Goal: Navigation & Orientation: Find specific page/section

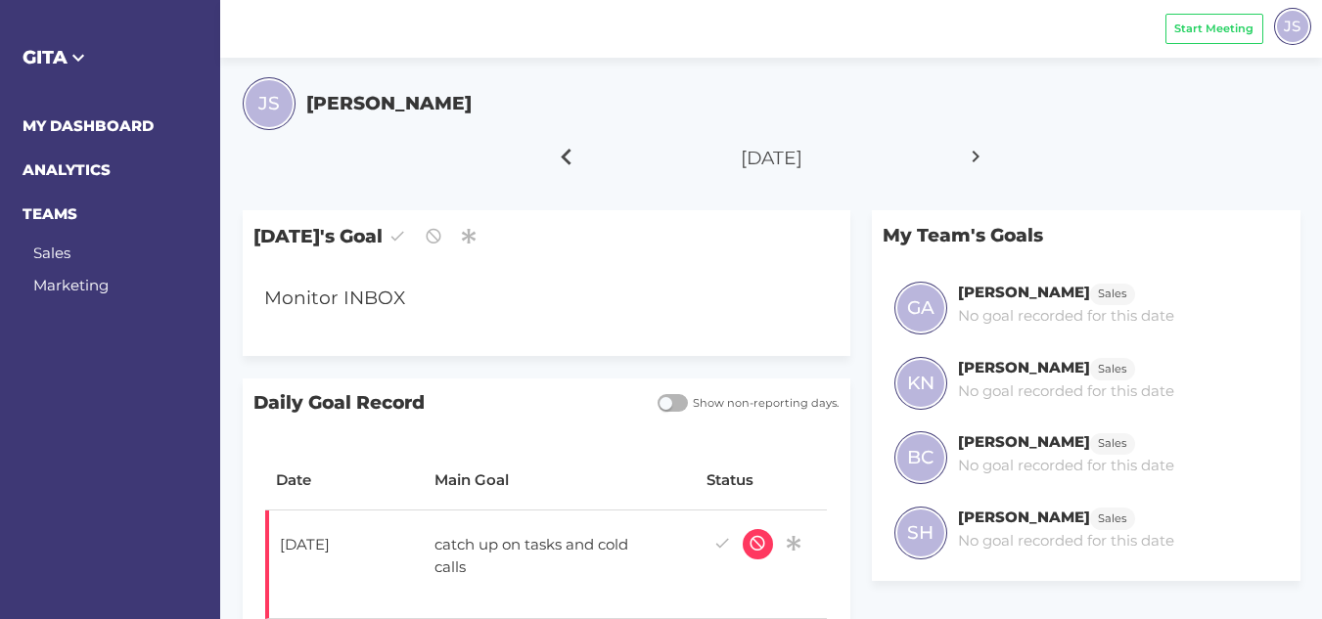
click at [572, 163] on icon at bounding box center [566, 156] width 33 height 49
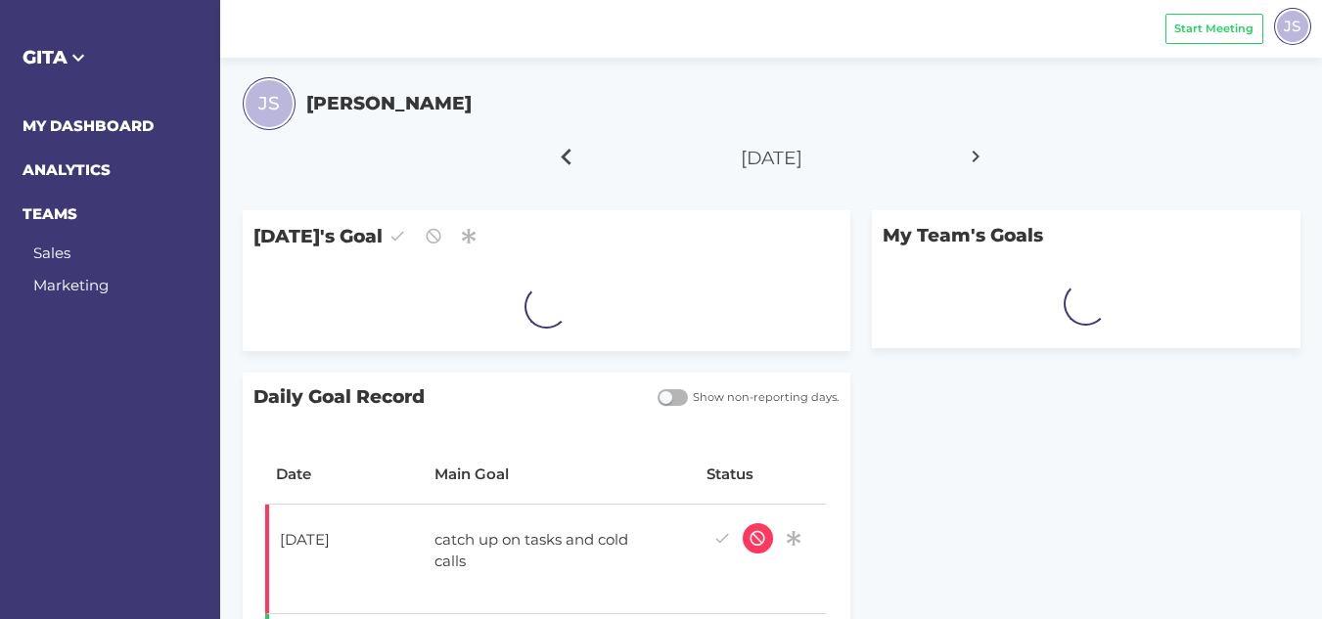
click at [572, 163] on icon at bounding box center [566, 156] width 33 height 49
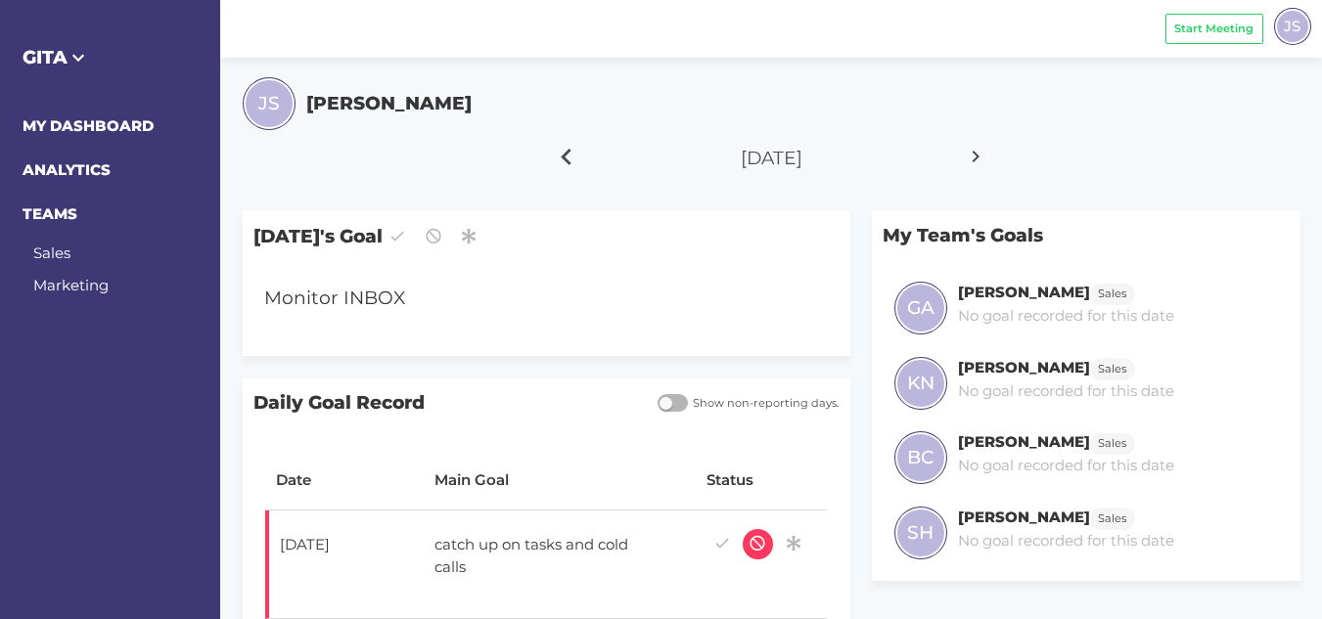
click at [572, 163] on icon at bounding box center [566, 156] width 33 height 49
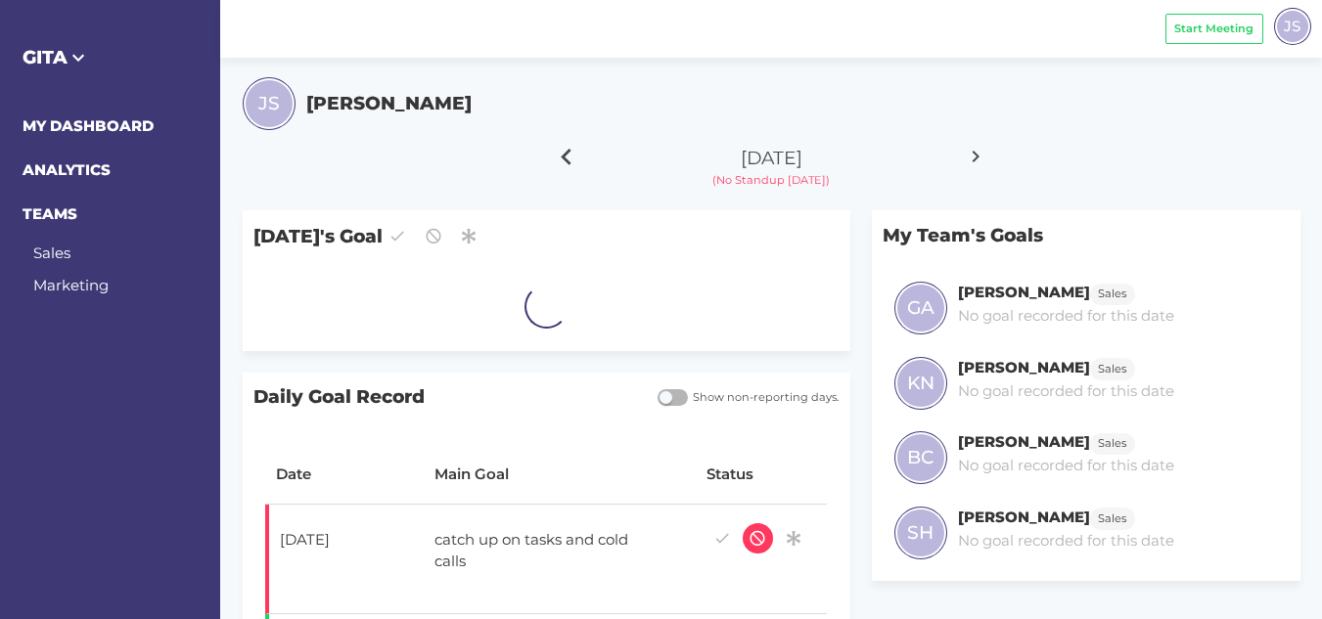
click at [572, 163] on icon at bounding box center [566, 156] width 33 height 49
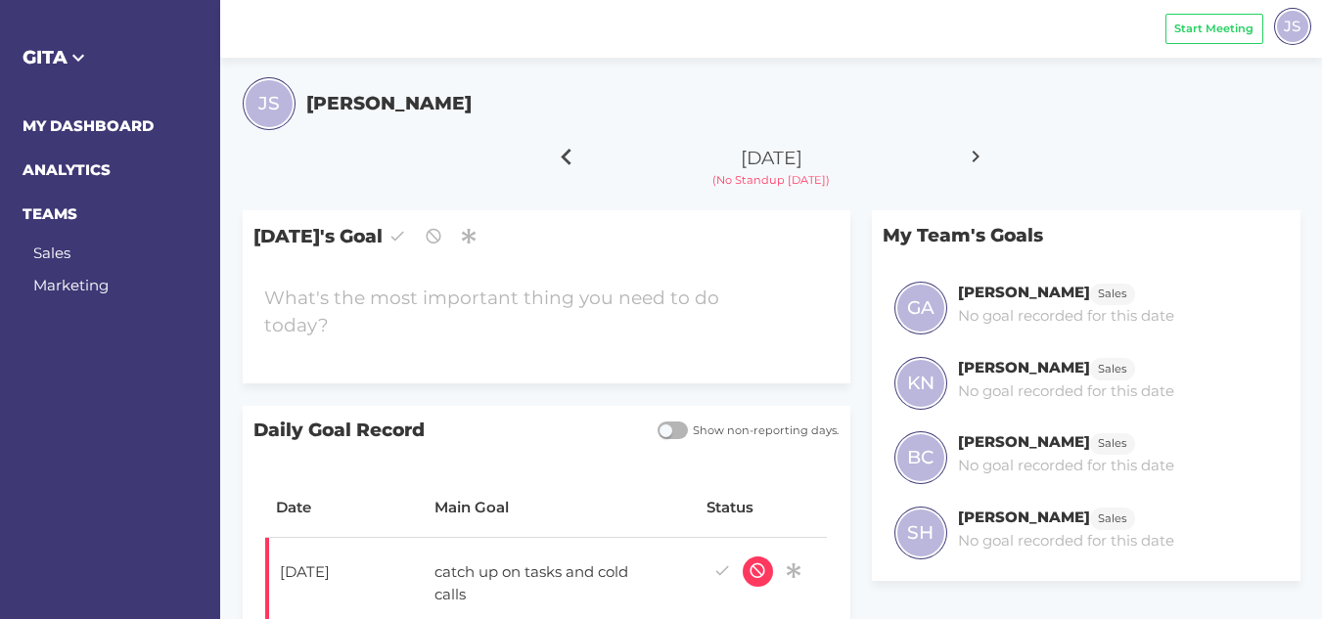
click at [572, 163] on icon at bounding box center [566, 156] width 33 height 49
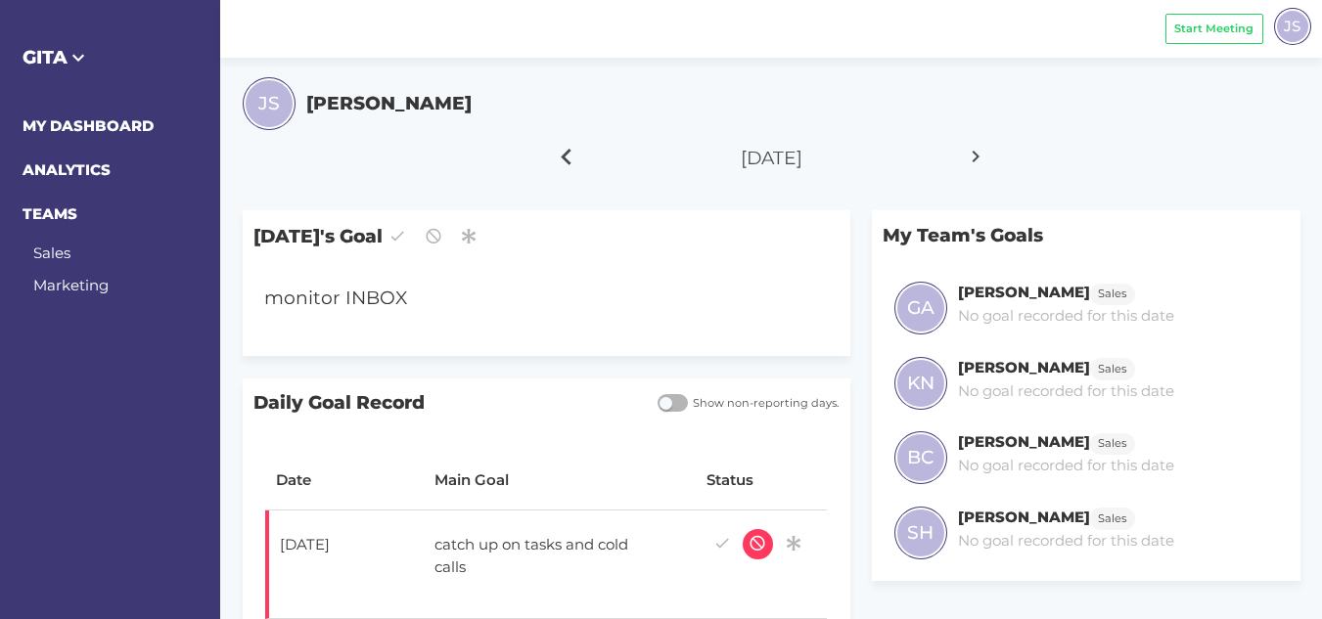
click at [572, 163] on icon at bounding box center [566, 156] width 33 height 49
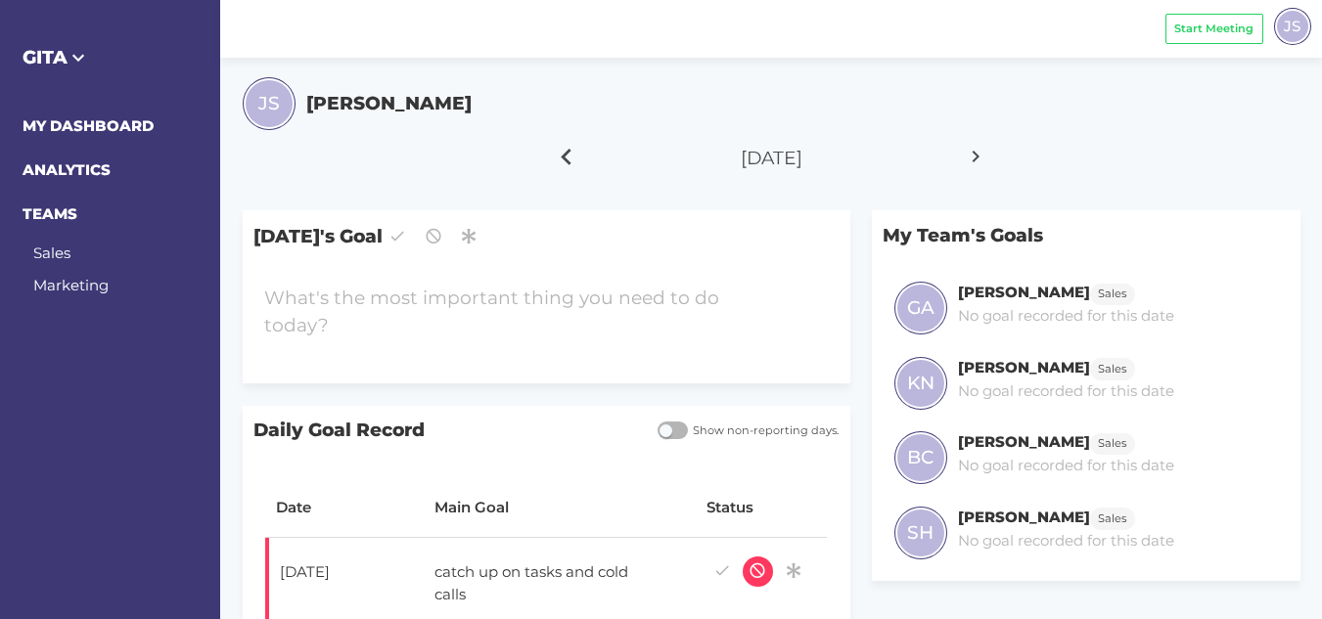
click at [572, 163] on icon at bounding box center [566, 156] width 33 height 49
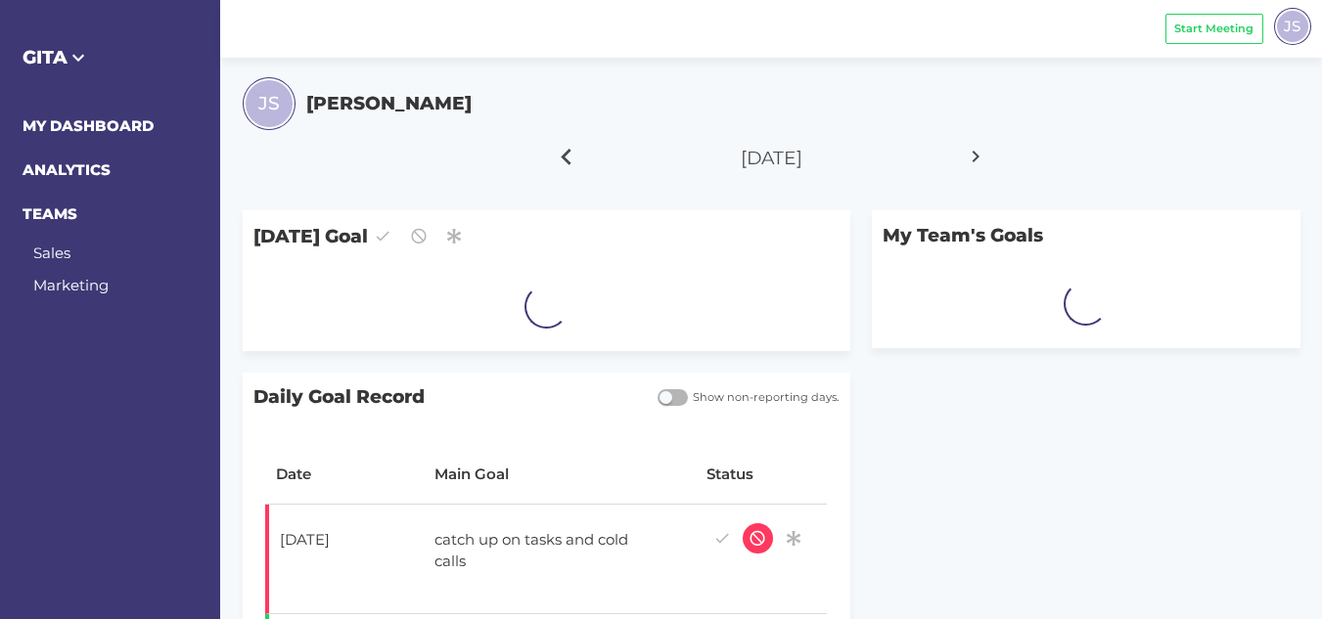
click at [572, 163] on icon at bounding box center [566, 156] width 33 height 49
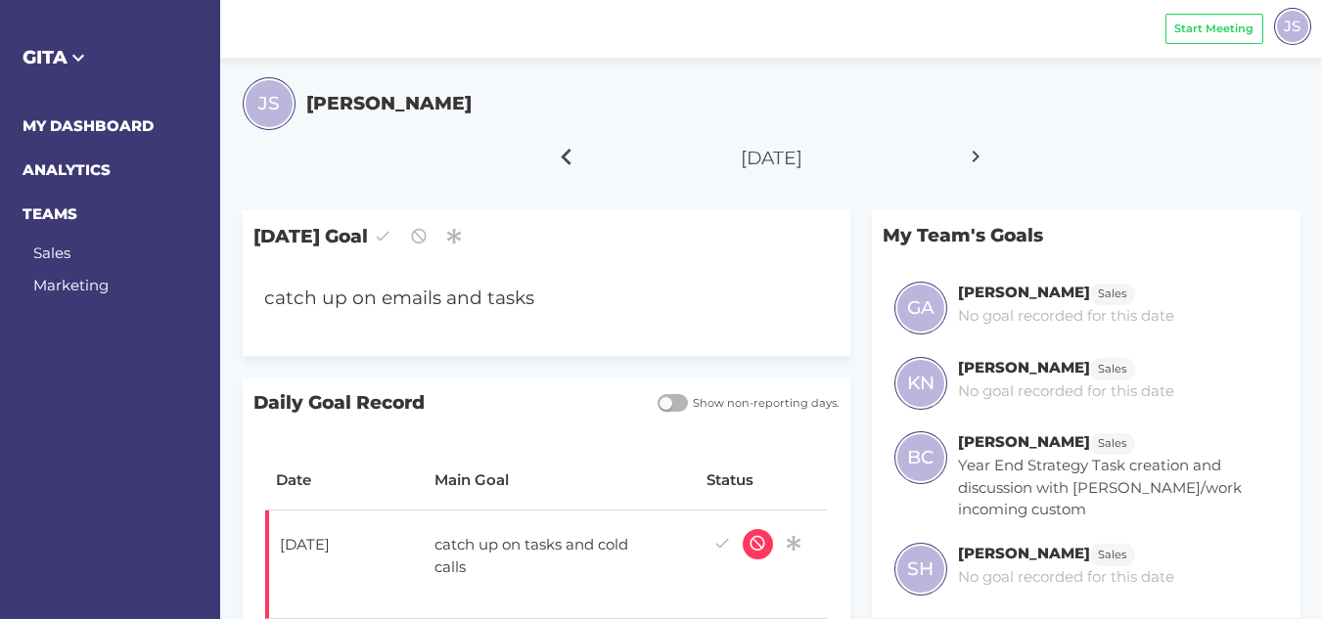
click at [572, 163] on icon at bounding box center [566, 156] width 33 height 49
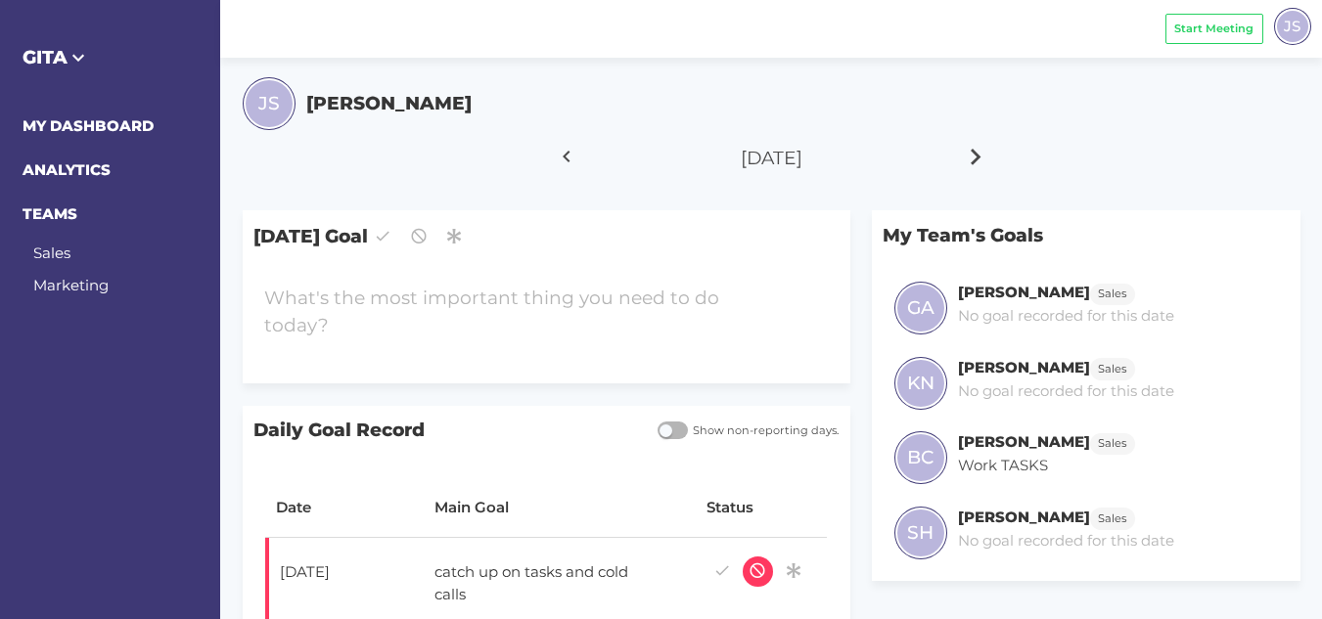
click at [967, 157] on icon at bounding box center [976, 156] width 33 height 49
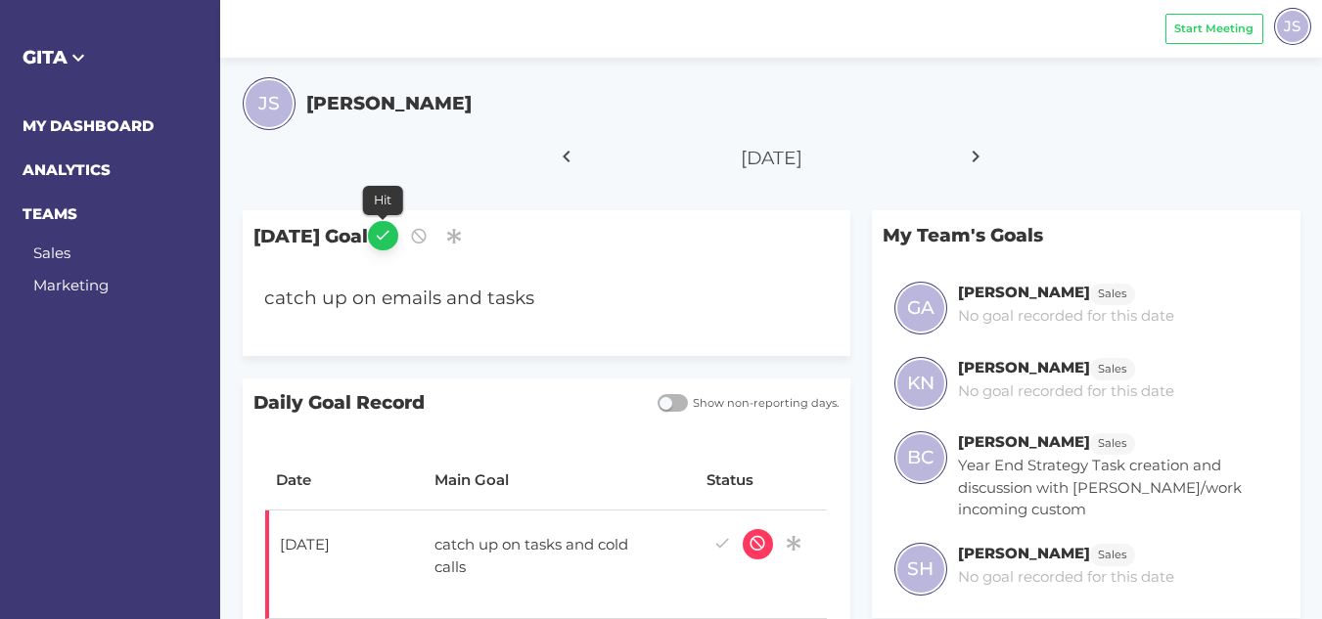
click at [391, 235] on icon "button" at bounding box center [383, 235] width 18 height 26
